Goal: Transaction & Acquisition: Purchase product/service

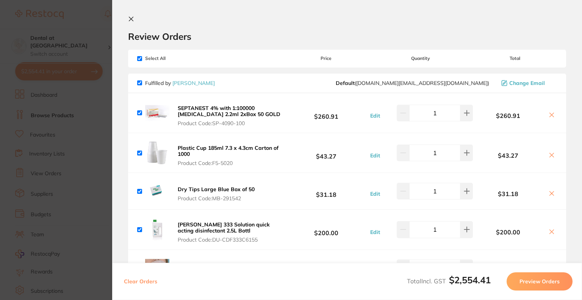
click at [134, 15] on section "Review Orders Your orders are being processed and we will notify you once we ha…" at bounding box center [347, 150] width 470 height 300
click at [134, 20] on icon at bounding box center [131, 19] width 6 height 6
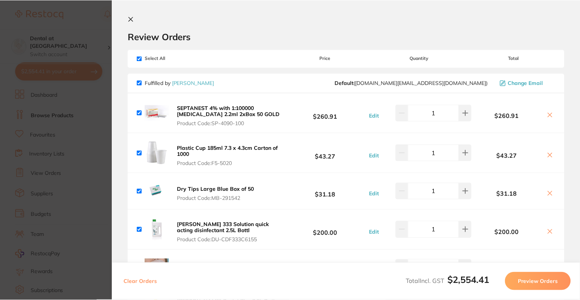
scroll to position [38, 0]
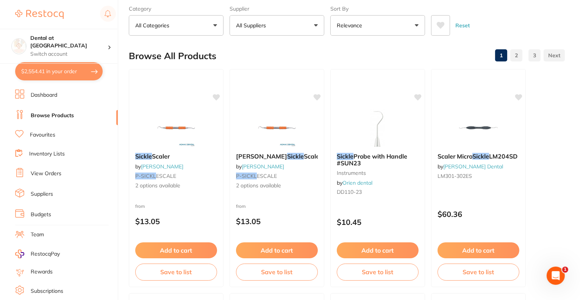
click at [54, 69] on button "$2,554.41 in your order" at bounding box center [58, 71] width 87 height 18
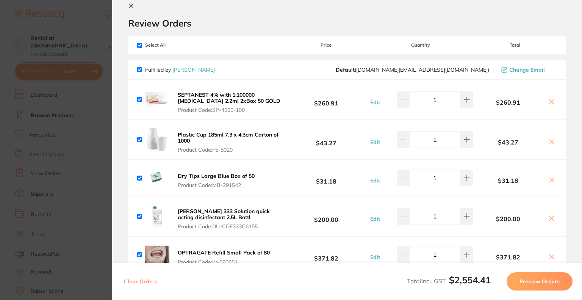
scroll to position [0, 0]
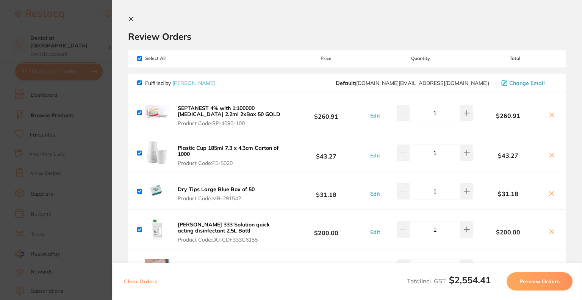
click at [133, 17] on icon at bounding box center [131, 19] width 4 height 4
click at [198, 24] on section "sickle Create Product Category All Categories All Categories infection control …" at bounding box center [348, 44] width 438 height 58
click at [141, 53] on button "All Categories" at bounding box center [176, 63] width 95 height 20
click at [150, 53] on button "All Categories" at bounding box center [176, 63] width 95 height 20
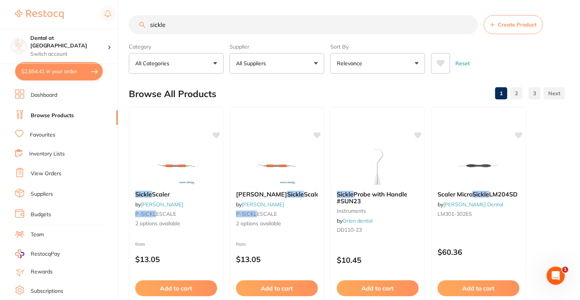
drag, startPoint x: 168, startPoint y: 24, endPoint x: 137, endPoint y: 23, distance: 30.7
click at [137, 23] on input "sickle" at bounding box center [303, 24] width 349 height 19
type input "gloves"
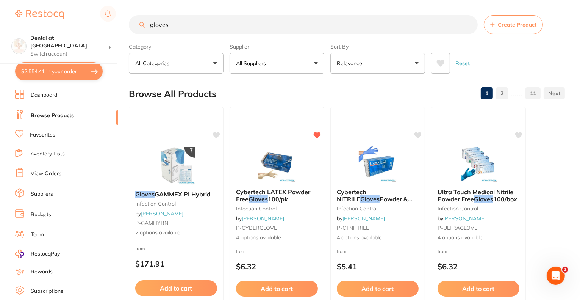
click at [313, 62] on button "All Suppliers" at bounding box center [277, 63] width 95 height 20
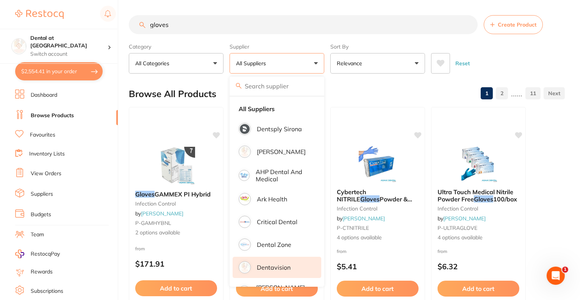
click at [264, 264] on p "Dentavision" at bounding box center [274, 267] width 34 height 7
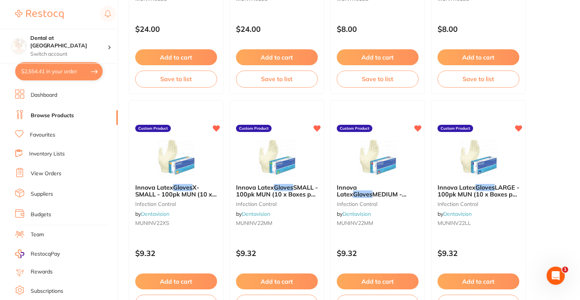
scroll to position [492, 0]
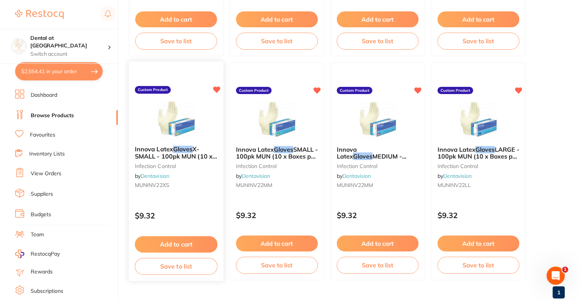
click at [167, 241] on button "Add to cart" at bounding box center [176, 244] width 83 height 16
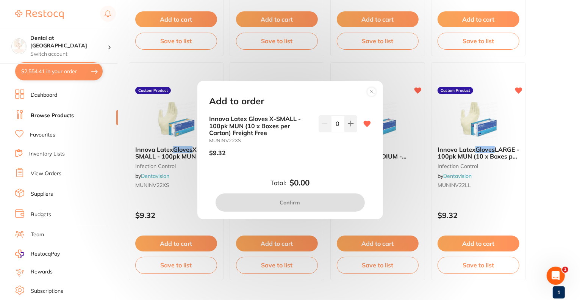
scroll to position [0, 0]
click at [348, 126] on icon at bounding box center [351, 123] width 6 height 6
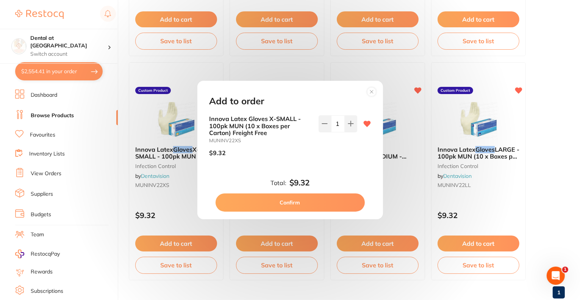
drag, startPoint x: 350, startPoint y: 127, endPoint x: 337, endPoint y: 143, distance: 20.5
click at [348, 128] on button at bounding box center [351, 123] width 12 height 17
type input "2"
click at [304, 198] on button "Confirm" at bounding box center [290, 202] width 149 height 18
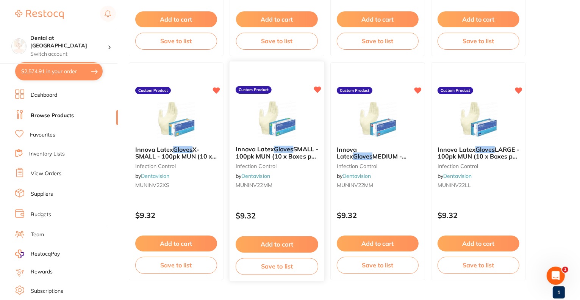
checkbox input "false"
click at [281, 245] on button "Add to cart" at bounding box center [277, 244] width 83 height 16
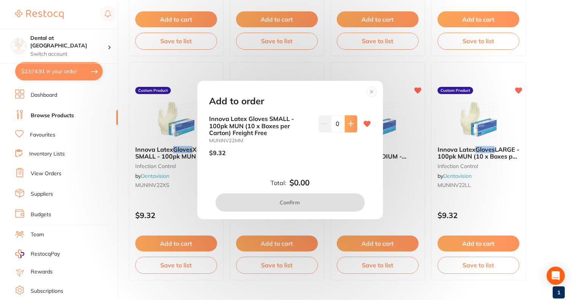
click at [351, 127] on button at bounding box center [351, 123] width 12 height 17
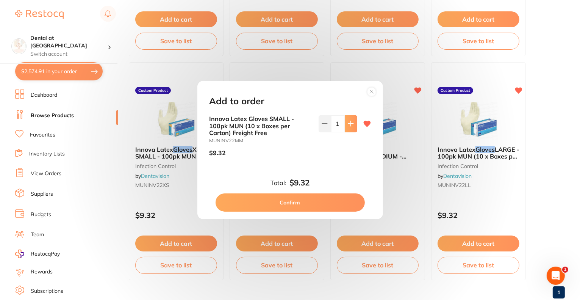
click at [351, 127] on button at bounding box center [351, 123] width 12 height 17
type input "2"
click at [316, 204] on button "Confirm" at bounding box center [290, 202] width 149 height 18
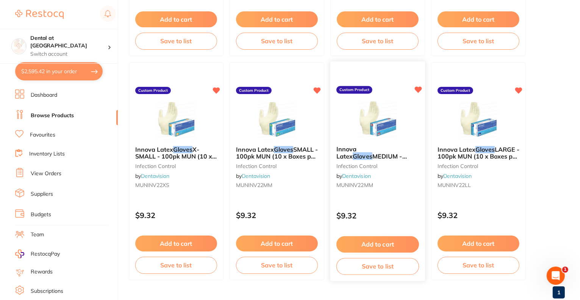
click at [385, 243] on button "Add to cart" at bounding box center [377, 244] width 83 height 16
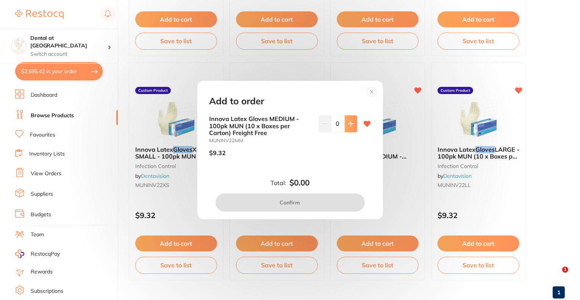
click at [350, 130] on button at bounding box center [351, 123] width 12 height 17
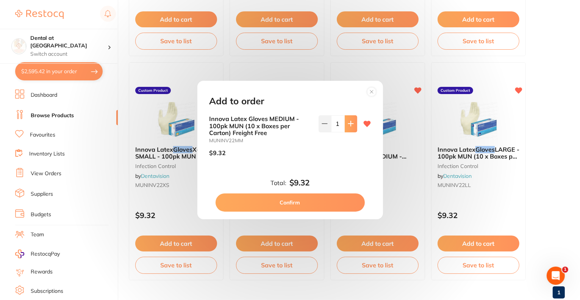
click at [349, 130] on button at bounding box center [351, 123] width 12 height 17
type input "2"
click at [295, 197] on button "Confirm" at bounding box center [290, 202] width 149 height 18
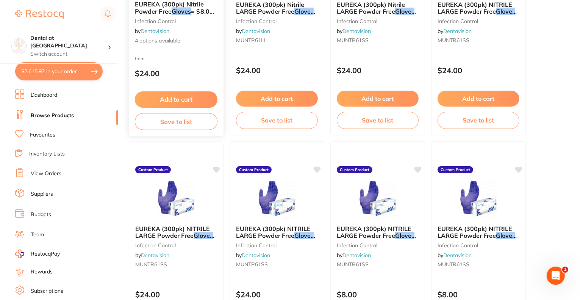
scroll to position [76, 0]
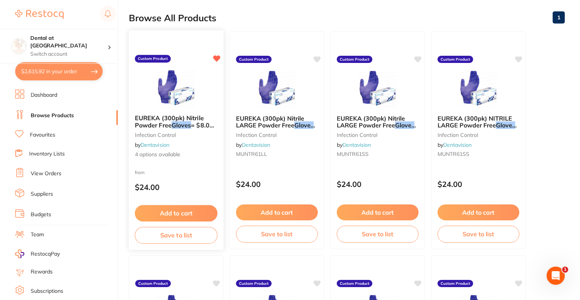
click at [184, 124] on em "Gloves" at bounding box center [182, 125] width 20 height 8
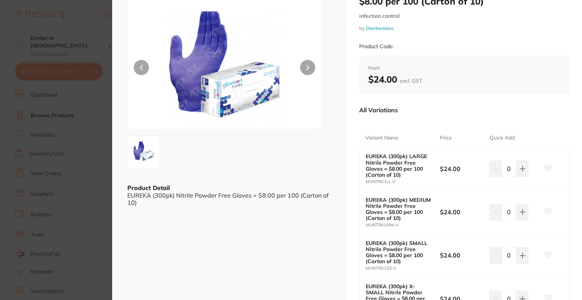
scroll to position [76, 0]
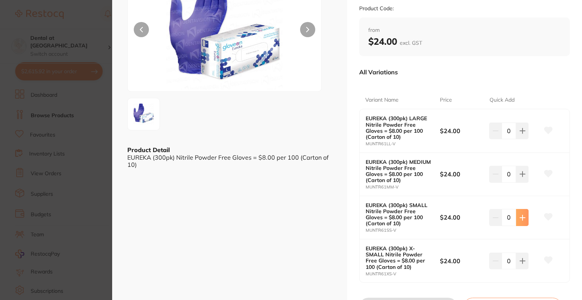
click at [523, 139] on button at bounding box center [522, 130] width 12 height 17
type input "1"
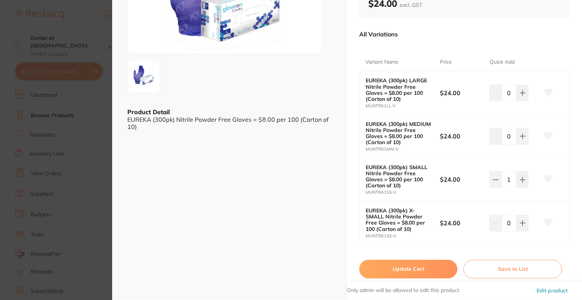
click at [389, 266] on button "Update Cart" at bounding box center [408, 268] width 98 height 18
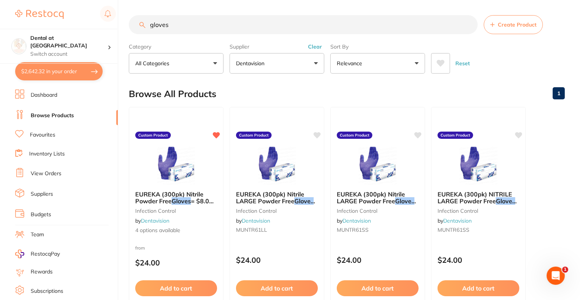
drag, startPoint x: 176, startPoint y: 27, endPoint x: 124, endPoint y: 28, distance: 51.9
click at [124, 28] on div "$2,642.32 Dental at Joondalup Switch account Dental at [GEOGRAPHIC_DATA] $2,642…" at bounding box center [290, 150] width 580 height 300
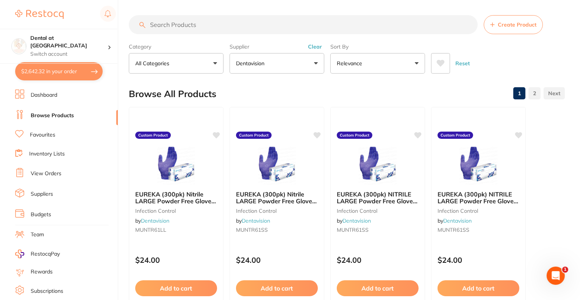
click at [55, 74] on button "$2,642.32 in your order" at bounding box center [58, 71] width 87 height 18
checkbox input "true"
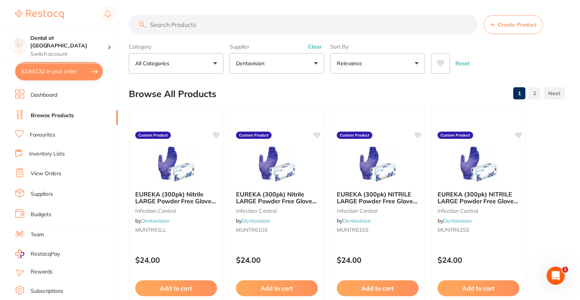
checkbox input "true"
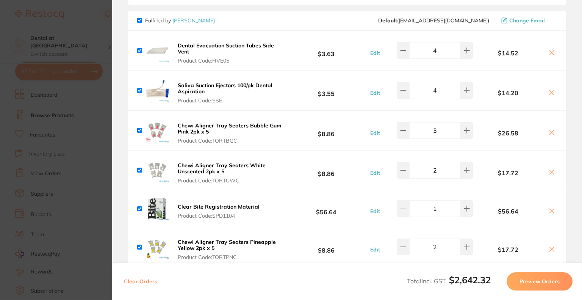
scroll to position [669, 0]
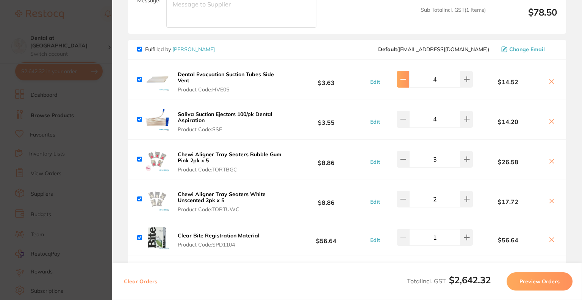
type input "2"
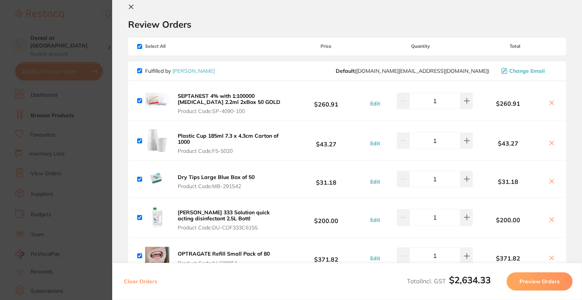
scroll to position [5, 0]
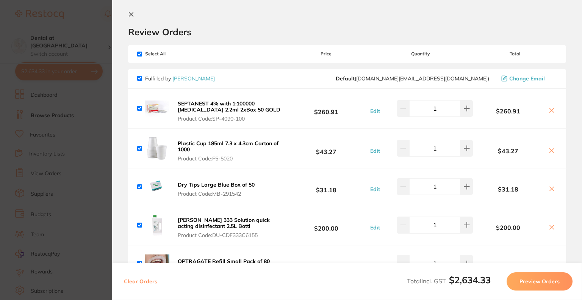
click at [130, 14] on icon at bounding box center [131, 14] width 6 height 6
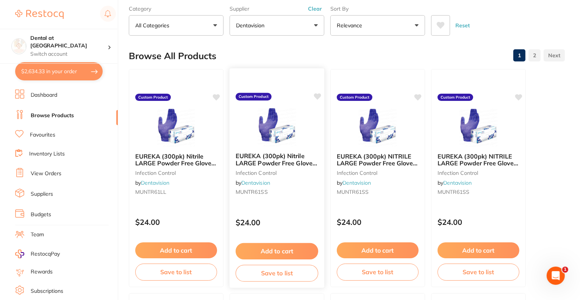
scroll to position [0, 0]
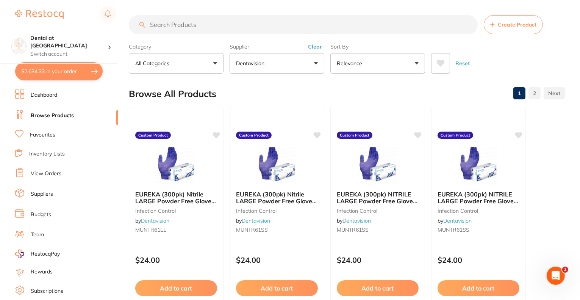
click at [225, 27] on input "search" at bounding box center [303, 24] width 349 height 19
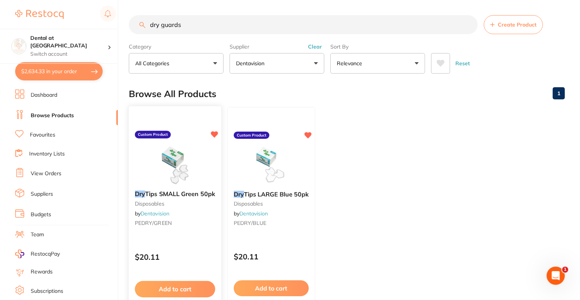
type input "dry guards"
click at [168, 290] on button "Add to cart" at bounding box center [175, 289] width 80 height 16
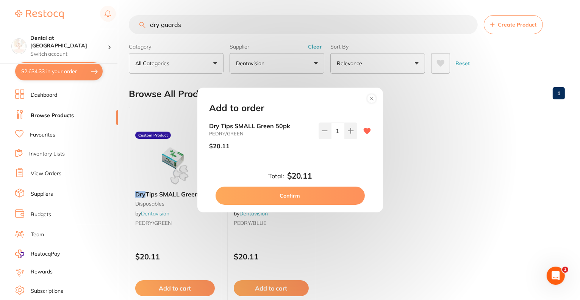
click at [373, 99] on circle at bounding box center [371, 98] width 9 height 9
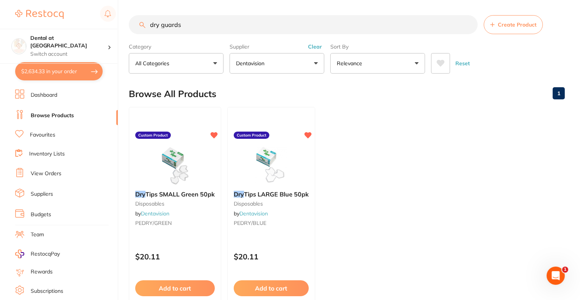
drag, startPoint x: 200, startPoint y: 23, endPoint x: 138, endPoint y: 23, distance: 61.7
click at [138, 23] on input "dry guards" at bounding box center [303, 24] width 349 height 19
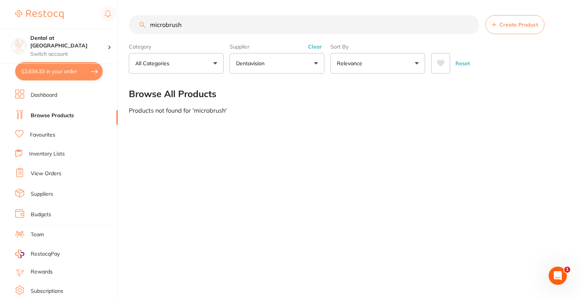
type input "microbrush"
click at [291, 67] on button "Dentavision" at bounding box center [277, 63] width 95 height 20
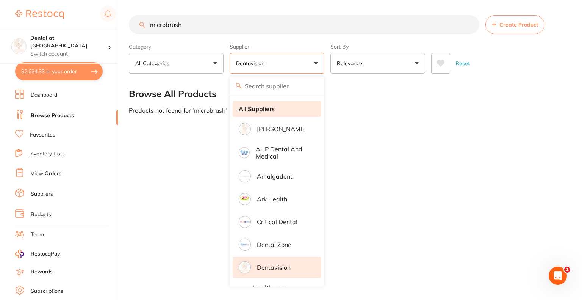
drag, startPoint x: 258, startPoint y: 109, endPoint x: 257, endPoint y: 113, distance: 4.7
click at [258, 109] on strong "All Suppliers" at bounding box center [257, 108] width 36 height 7
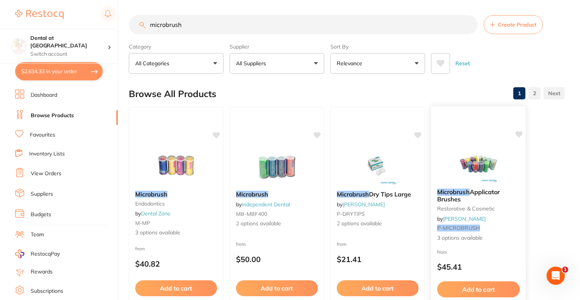
click at [463, 178] on img at bounding box center [478, 163] width 50 height 38
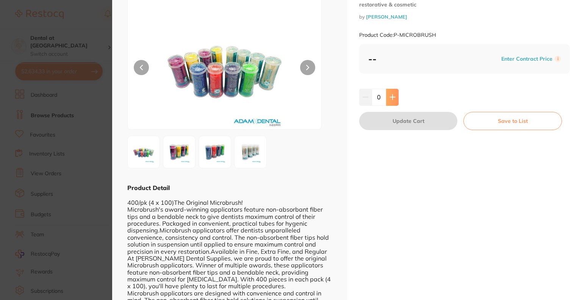
click at [391, 95] on icon at bounding box center [392, 97] width 5 height 5
type input "2"
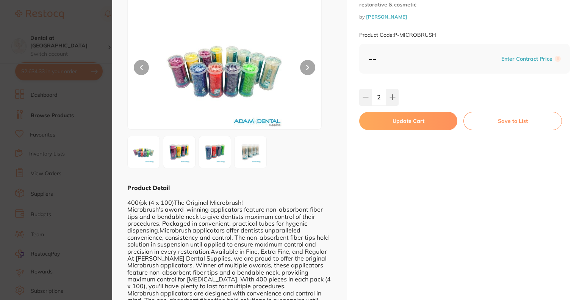
click at [390, 119] on button "Update Cart" at bounding box center [408, 121] width 98 height 18
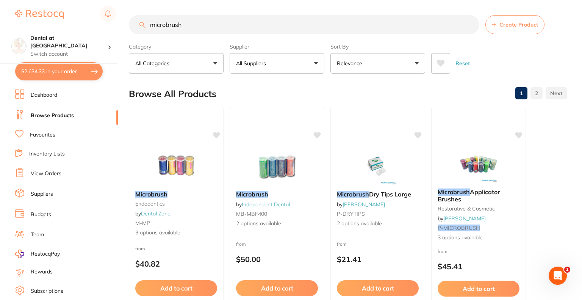
checkbox input "false"
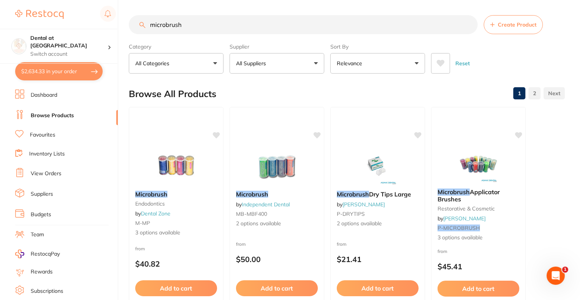
drag, startPoint x: 194, startPoint y: 27, endPoint x: 136, endPoint y: 24, distance: 57.6
click at [136, 24] on input "microbrush" at bounding box center [303, 24] width 349 height 19
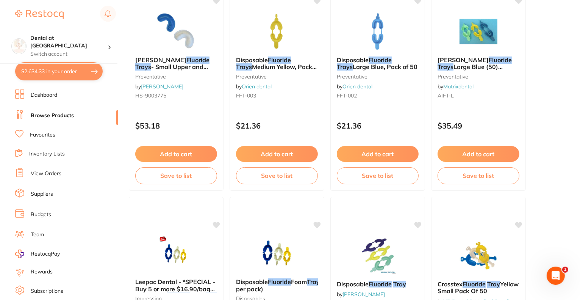
scroll to position [1553, 0]
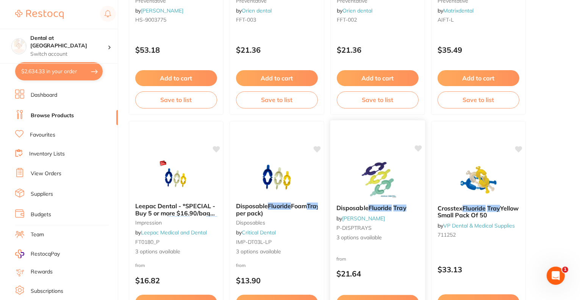
type input "floride trays"
drag, startPoint x: 376, startPoint y: 209, endPoint x: 363, endPoint y: 204, distance: 14.1
click at [374, 210] on em "Fluoride" at bounding box center [380, 208] width 23 height 8
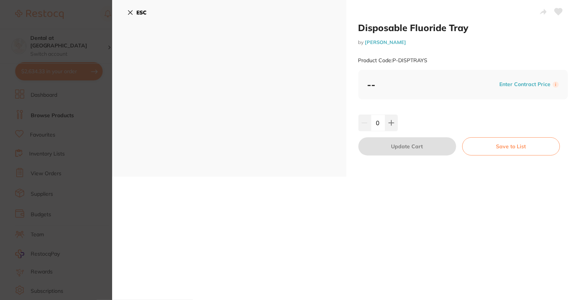
click at [128, 13] on icon at bounding box center [130, 13] width 4 height 4
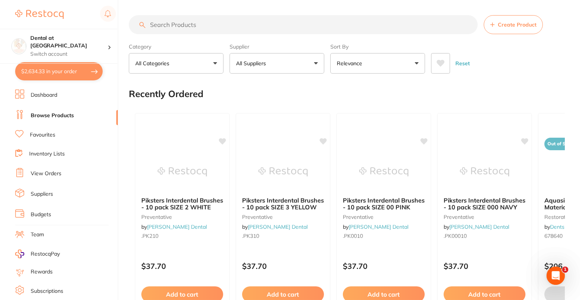
click at [218, 25] on input "search" at bounding box center [303, 24] width 349 height 19
type input "floride trays"
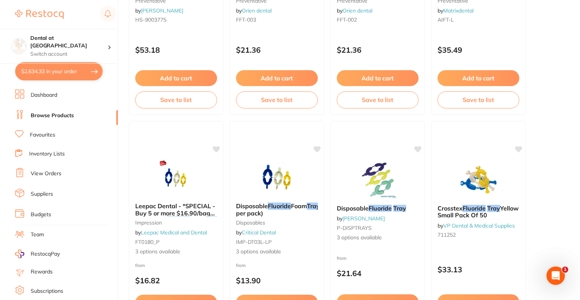
scroll to position [1591, 0]
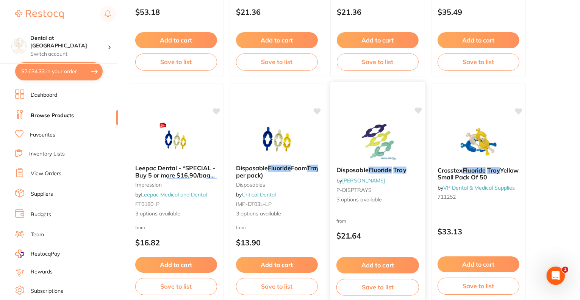
click at [385, 262] on button "Add to cart" at bounding box center [377, 265] width 83 height 16
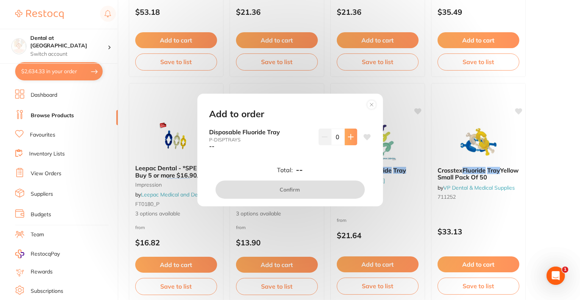
scroll to position [0, 0]
click at [351, 136] on icon at bounding box center [351, 137] width 6 height 6
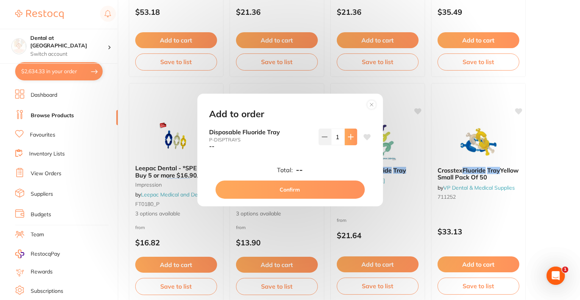
click at [351, 136] on icon at bounding box center [351, 137] width 6 height 6
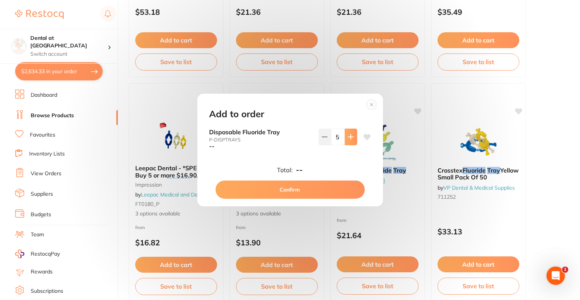
type input "6"
click at [274, 192] on button "Confirm" at bounding box center [290, 189] width 149 height 18
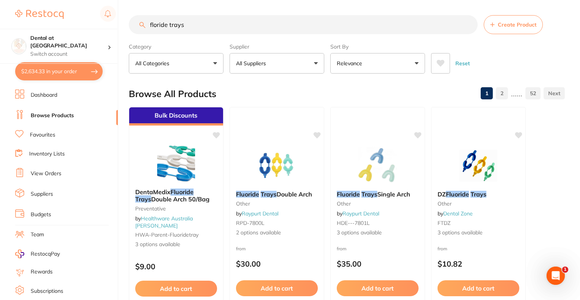
drag, startPoint x: 211, startPoint y: 28, endPoint x: 168, endPoint y: 27, distance: 42.8
click at [168, 27] on input "floride trays" at bounding box center [303, 24] width 349 height 19
type input "floride gel"
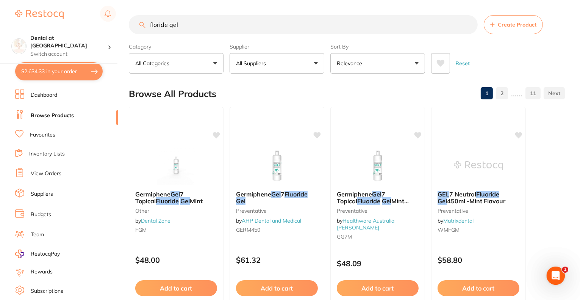
click at [261, 287] on button "Add to cart" at bounding box center [277, 288] width 82 height 16
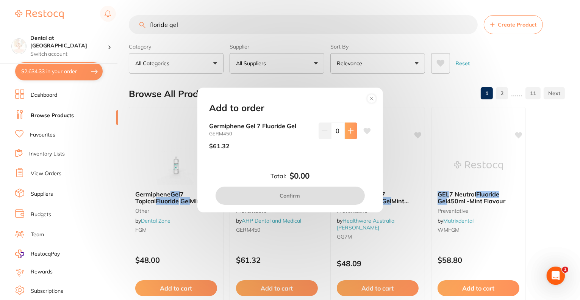
click at [353, 130] on button at bounding box center [351, 130] width 12 height 17
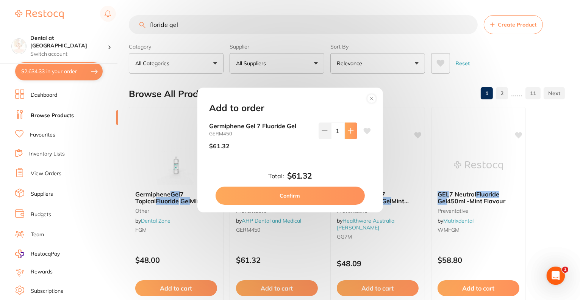
click at [353, 130] on button at bounding box center [351, 130] width 12 height 17
type input "2"
click at [314, 195] on button "Confirm" at bounding box center [290, 195] width 149 height 18
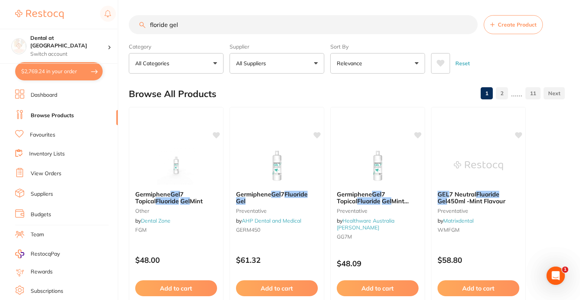
drag, startPoint x: 195, startPoint y: 27, endPoint x: 131, endPoint y: 24, distance: 64.4
click at [131, 24] on input "floride gel" at bounding box center [303, 24] width 349 height 19
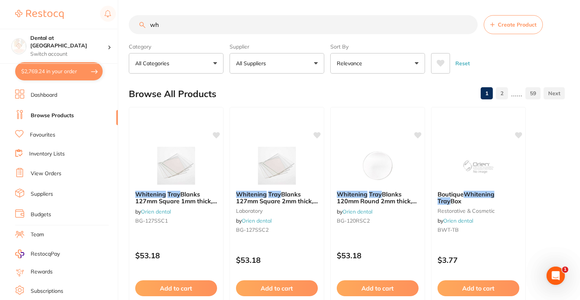
type input "w"
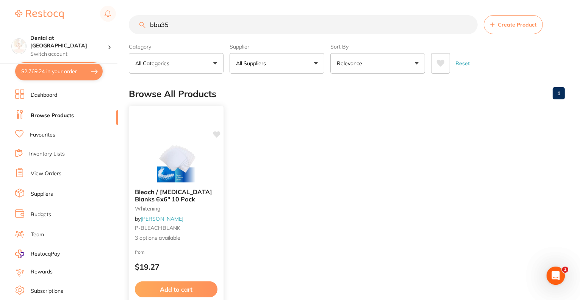
type input "bbu35"
click at [158, 194] on span "Bleach / Whitening Blanks 6x6" 10 Pack" at bounding box center [173, 195] width 77 height 15
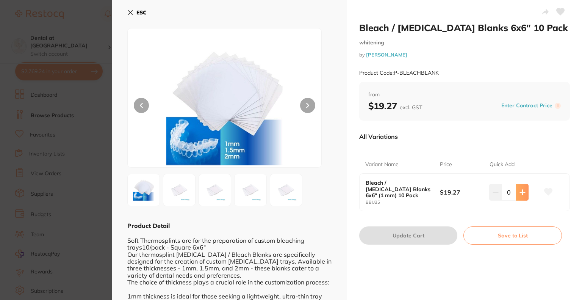
click at [521, 192] on icon at bounding box center [522, 191] width 5 height 5
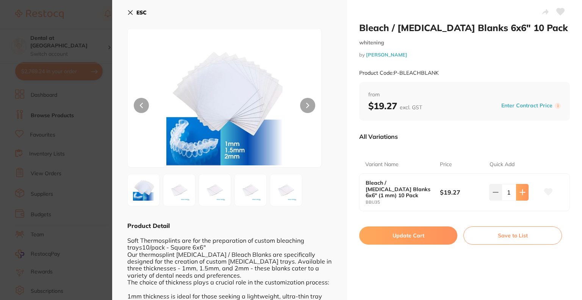
click at [520, 194] on icon at bounding box center [522, 191] width 5 height 5
type input "2"
click at [421, 235] on button "Update Cart" at bounding box center [408, 235] width 98 height 18
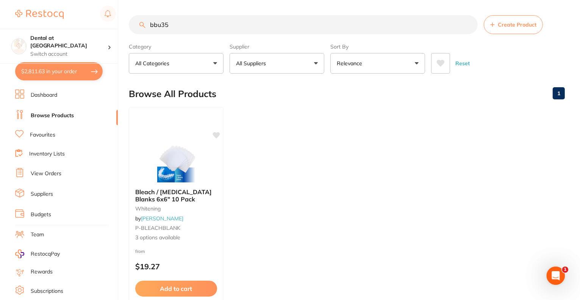
click at [130, 22] on input "bbu35" at bounding box center [303, 24] width 349 height 19
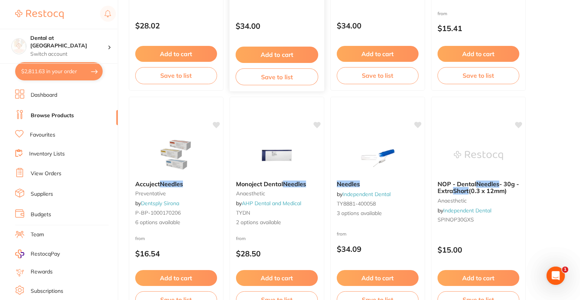
scroll to position [492, 0]
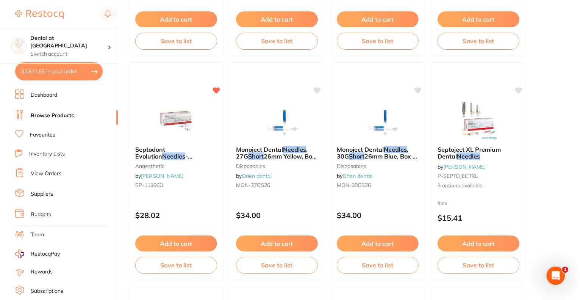
click at [159, 148] on span "Septodont Evolution" at bounding box center [150, 152] width 30 height 14
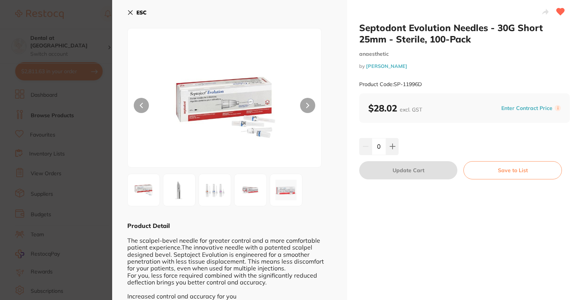
click at [134, 12] on button "ESC" at bounding box center [136, 12] width 19 height 13
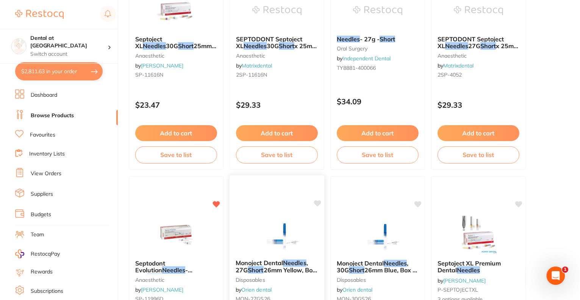
scroll to position [303, 0]
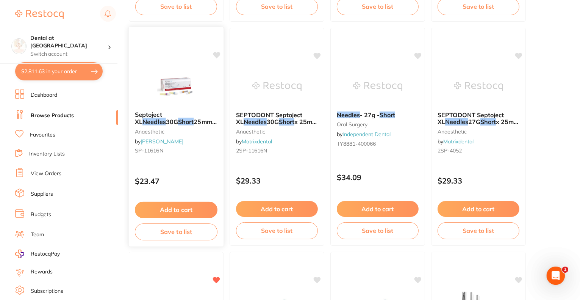
click at [180, 124] on span "25mm Box of 100" at bounding box center [176, 125] width 82 height 15
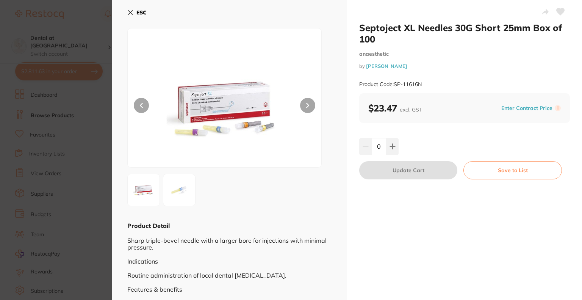
click at [182, 187] on img at bounding box center [179, 189] width 27 height 27
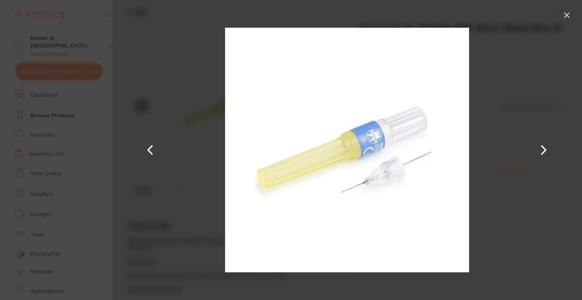
click at [567, 14] on button at bounding box center [567, 15] width 12 height 12
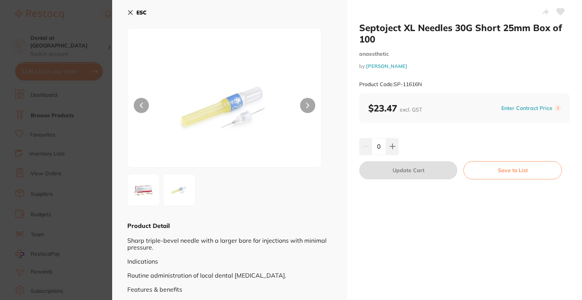
click at [136, 13] on b "ESC" at bounding box center [141, 12] width 10 height 7
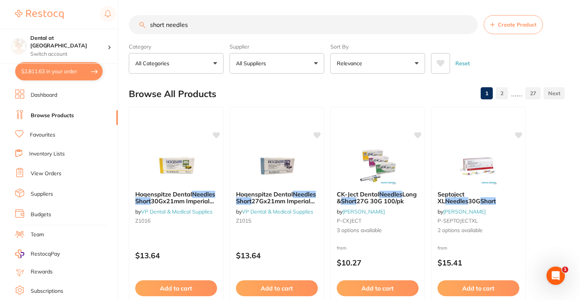
click at [221, 28] on input "short needles" at bounding box center [303, 24] width 349 height 19
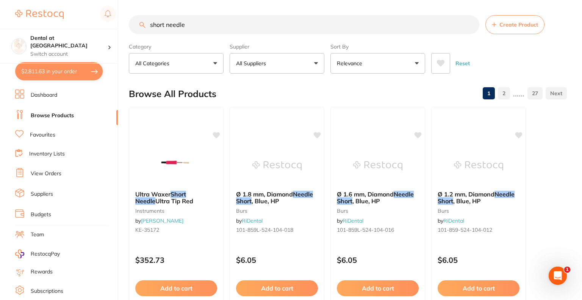
type input "short needles"
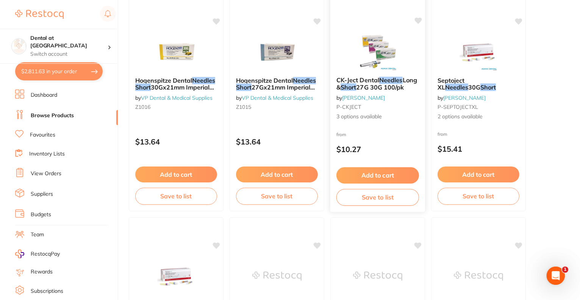
scroll to position [152, 0]
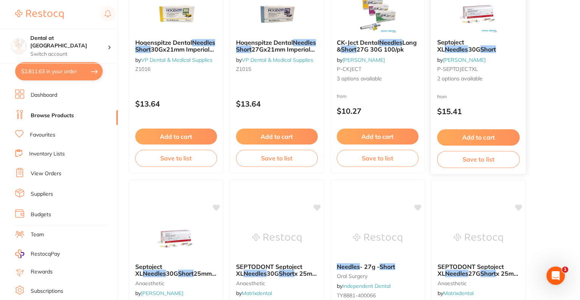
click at [462, 45] on span "Septoject XL" at bounding box center [450, 45] width 27 height 15
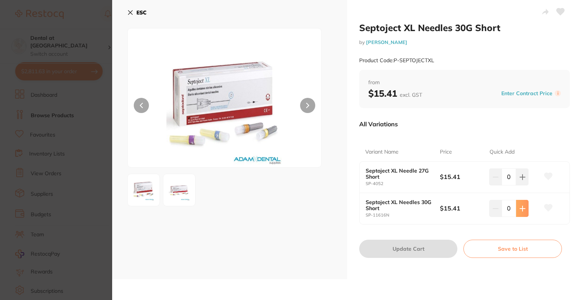
click at [522, 180] on icon at bounding box center [522, 177] width 6 height 6
type input "2"
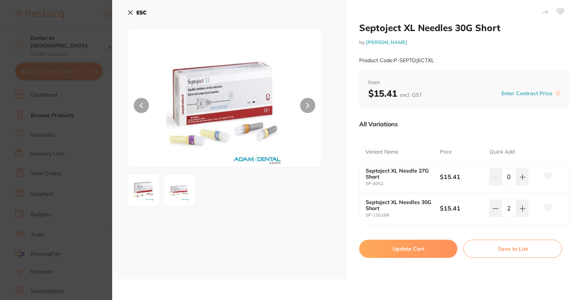
click at [410, 248] on button "Update Cart" at bounding box center [408, 248] width 98 height 18
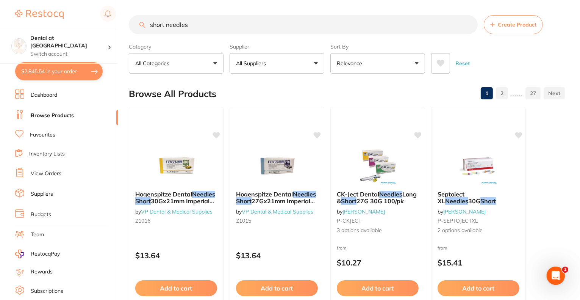
drag, startPoint x: 206, startPoint y: 27, endPoint x: 137, endPoint y: 18, distance: 69.4
click at [137, 18] on input "short needles" at bounding box center [303, 24] width 349 height 19
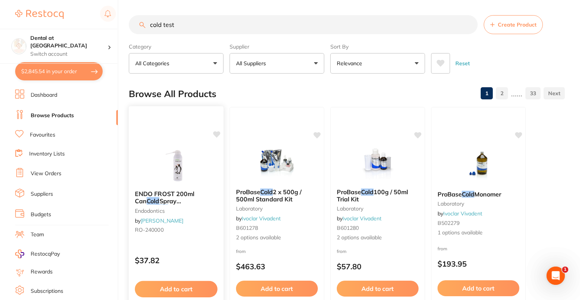
type input "cold test"
click at [168, 288] on button "Add to cart" at bounding box center [176, 289] width 83 height 16
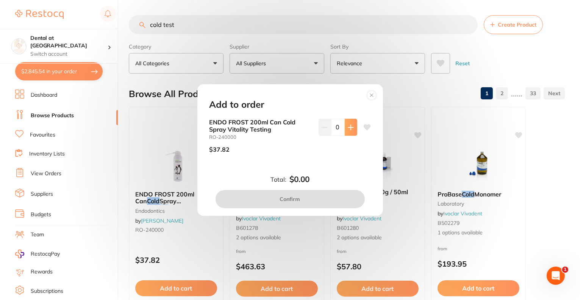
click at [353, 129] on button at bounding box center [351, 127] width 12 height 17
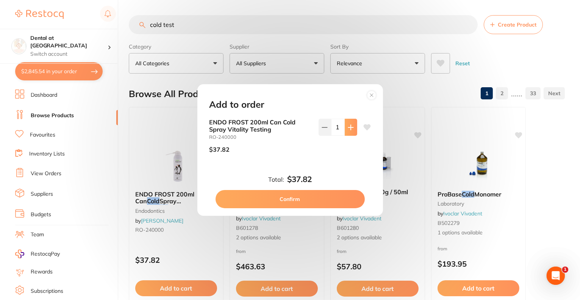
click at [353, 129] on button at bounding box center [351, 127] width 12 height 17
type input "2"
click at [322, 204] on button "Confirm" at bounding box center [290, 199] width 149 height 18
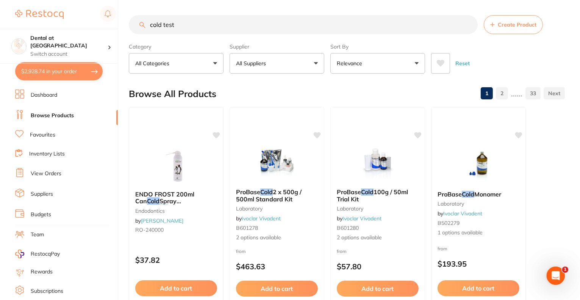
drag, startPoint x: 186, startPoint y: 30, endPoint x: 132, endPoint y: 28, distance: 53.8
click at [132, 28] on input "cold test" at bounding box center [303, 24] width 349 height 19
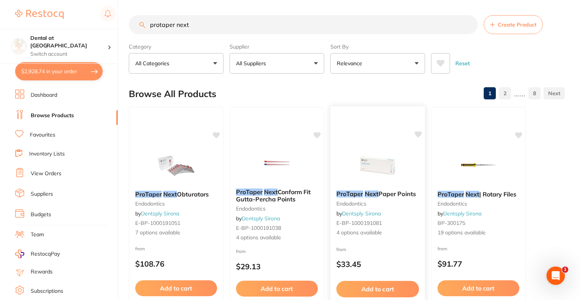
type input "protaper next"
click at [375, 183] on img at bounding box center [378, 165] width 50 height 38
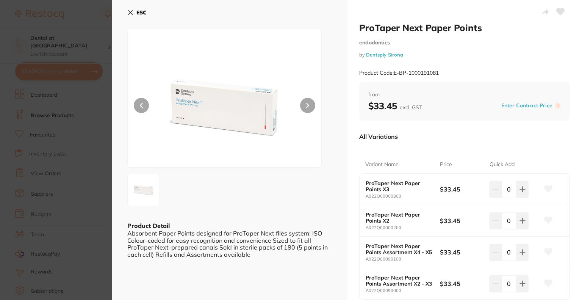
scroll to position [38, 0]
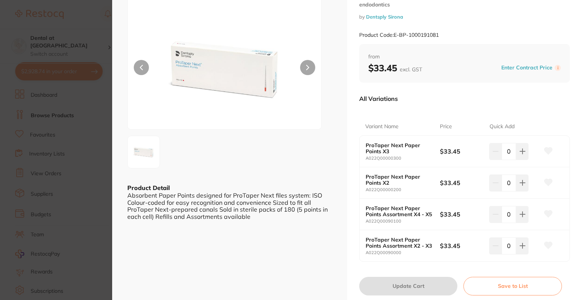
click at [202, 70] on img at bounding box center [224, 69] width 116 height 120
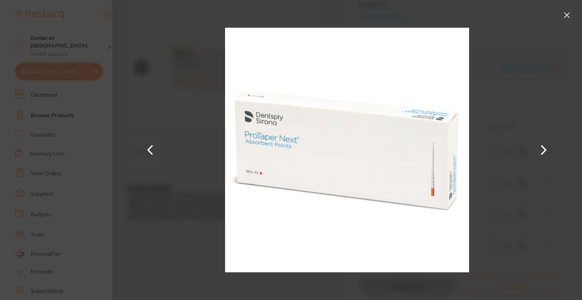
scroll to position [0, 0]
click at [565, 13] on button at bounding box center [567, 15] width 12 height 12
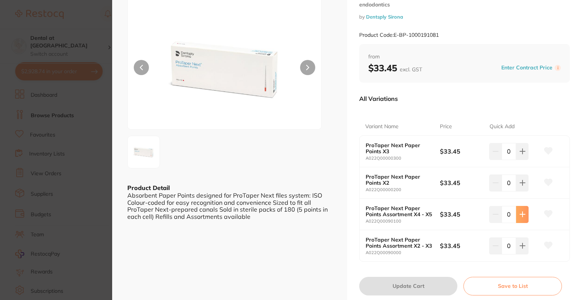
click at [520, 154] on icon at bounding box center [522, 151] width 5 height 5
type input "2"
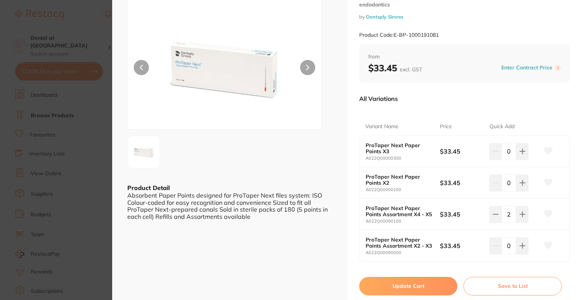
click at [387, 295] on button "Update Cart" at bounding box center [408, 285] width 98 height 18
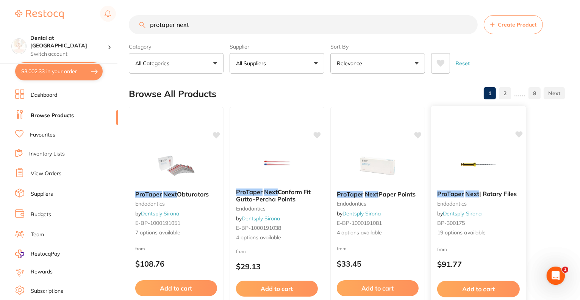
click at [455, 191] on em "ProTaper" at bounding box center [450, 194] width 27 height 8
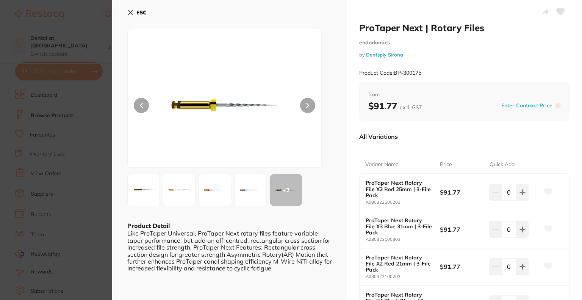
click at [254, 190] on img at bounding box center [250, 189] width 27 height 27
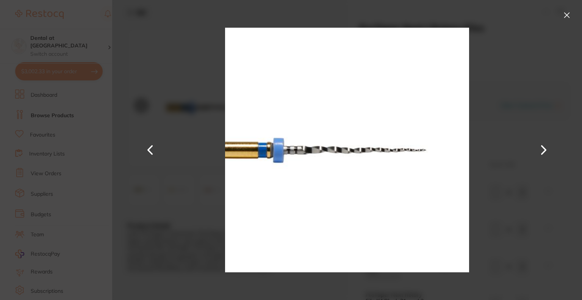
click at [567, 15] on button at bounding box center [567, 15] width 12 height 12
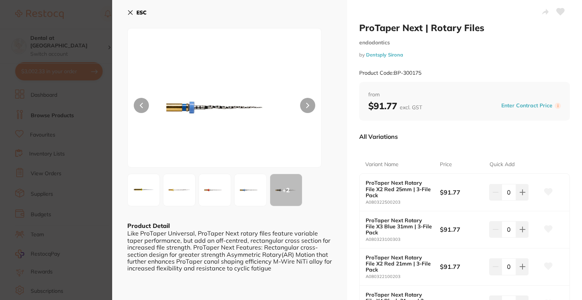
click at [136, 105] on button at bounding box center [141, 105] width 15 height 15
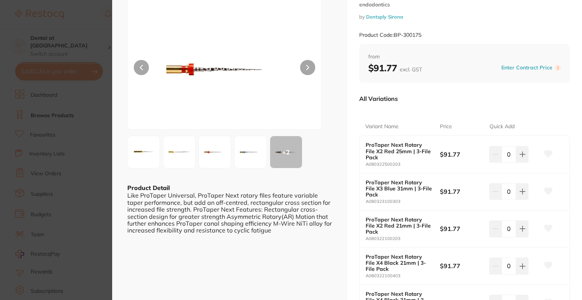
scroll to position [76, 0]
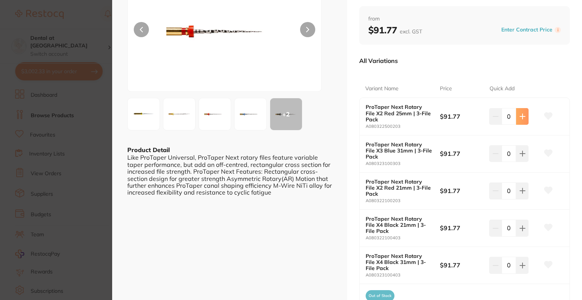
click at [522, 117] on icon at bounding box center [522, 116] width 6 height 6
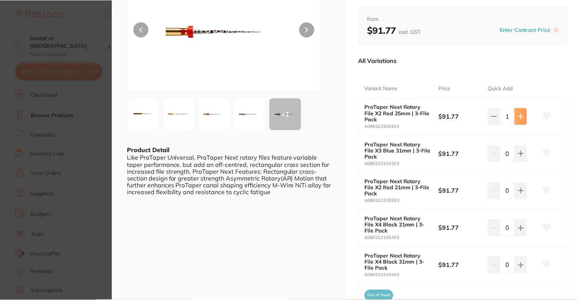
scroll to position [0, 0]
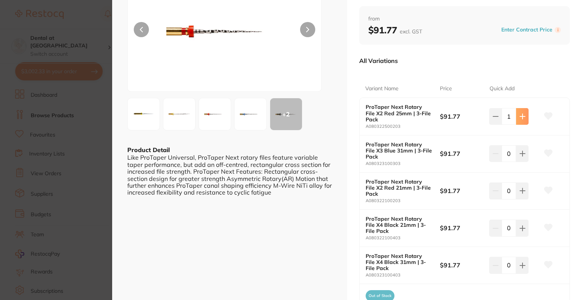
click at [522, 117] on icon at bounding box center [522, 116] width 6 height 6
type input "2"
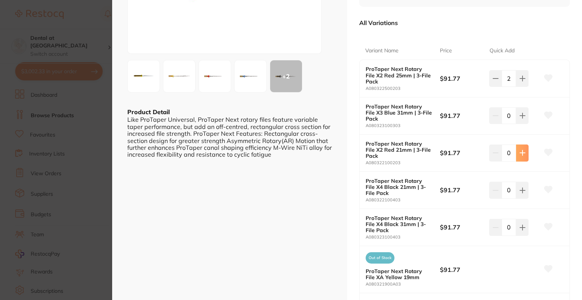
click at [521, 81] on icon at bounding box center [522, 78] width 5 height 5
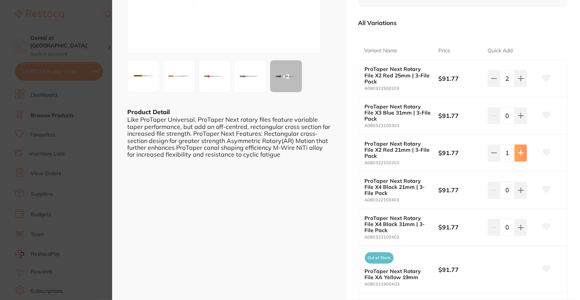
click at [521, 81] on icon at bounding box center [520, 78] width 5 height 5
type input "2"
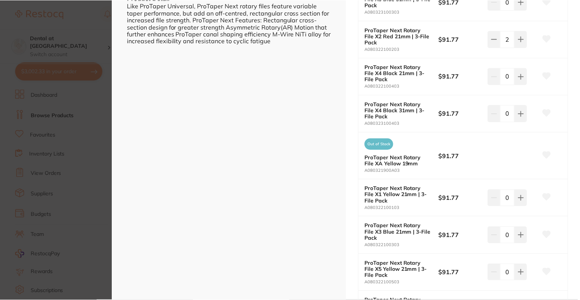
scroll to position [265, 0]
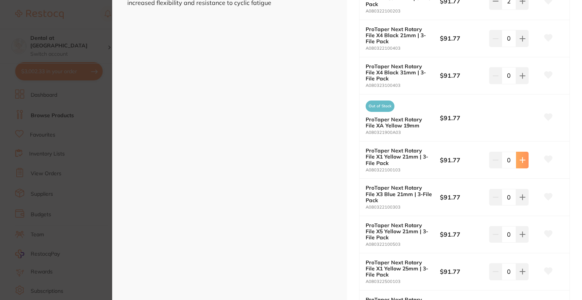
type input "2"
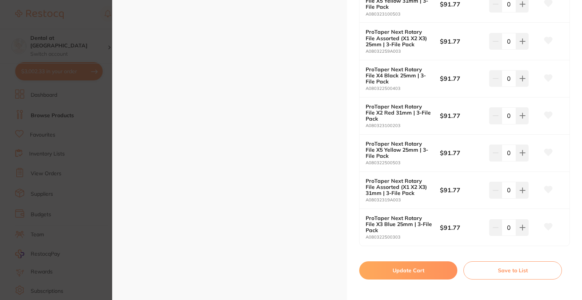
scroll to position [606, 0]
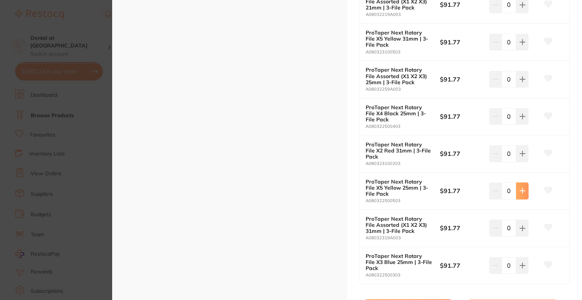
type input "2"
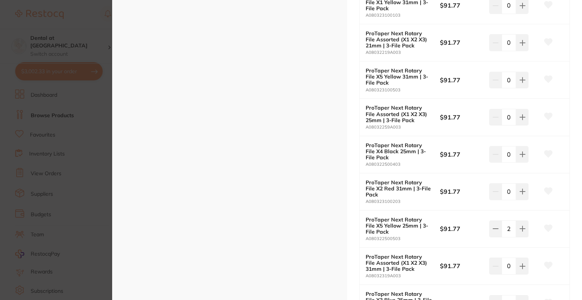
scroll to position [530, 0]
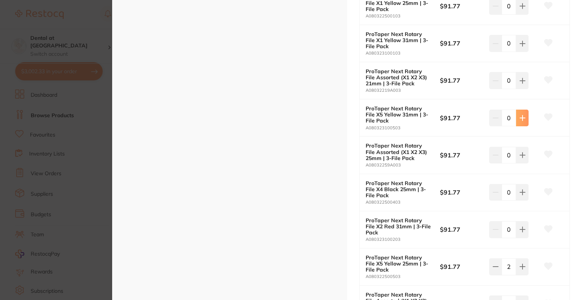
type input "1"
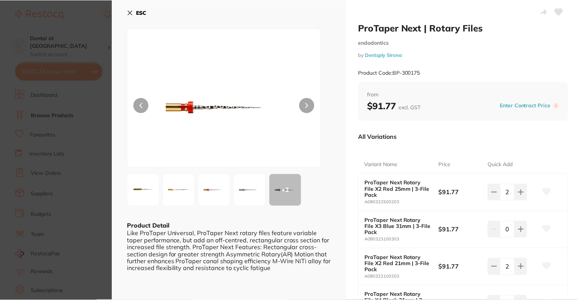
scroll to position [38, 0]
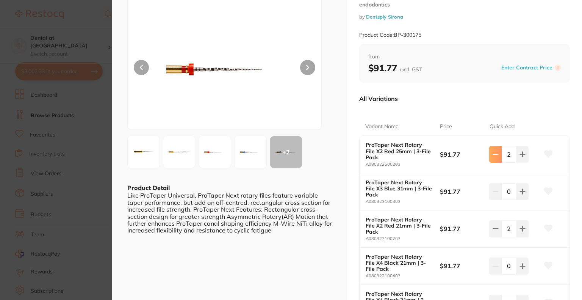
click at [494, 159] on button at bounding box center [495, 154] width 12 height 17
type input "1"
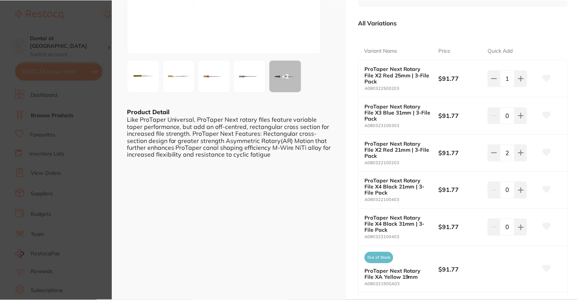
scroll to position [0, 0]
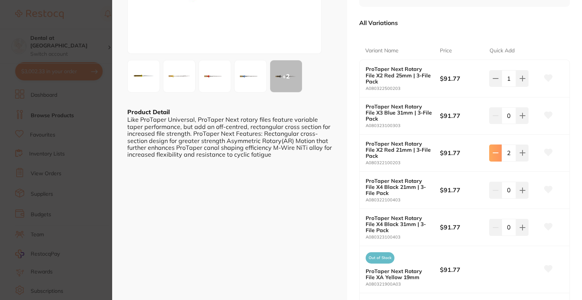
click at [489, 87] on button at bounding box center [495, 78] width 12 height 17
type input "1"
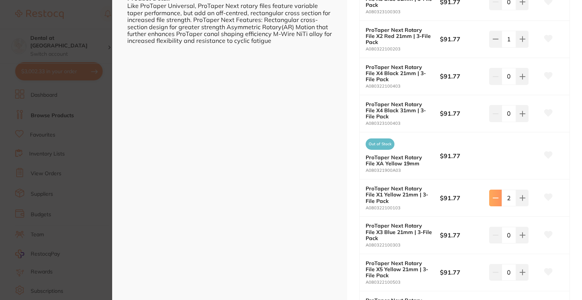
type input "1"
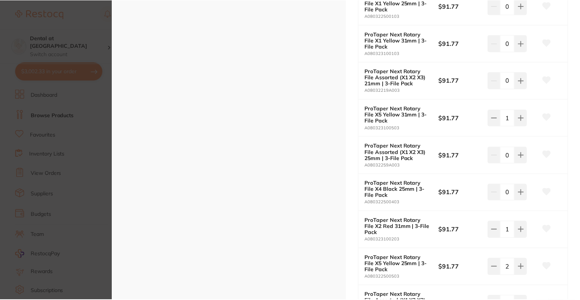
scroll to position [568, 0]
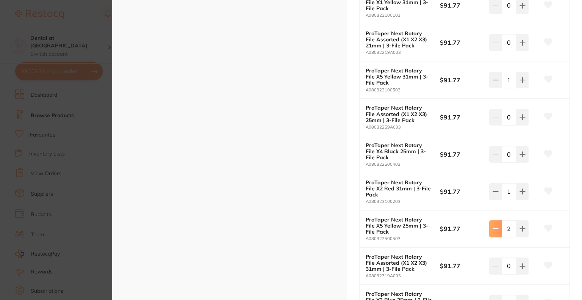
type input "1"
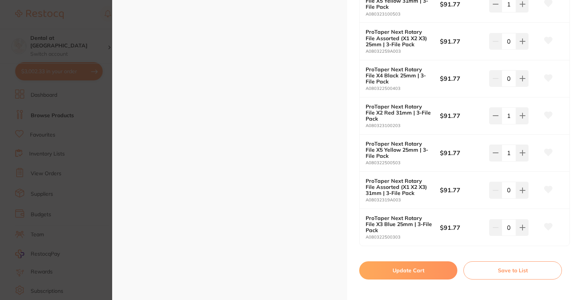
scroll to position [0, 0]
click at [423, 273] on button "Update Cart" at bounding box center [408, 270] width 98 height 18
